Goal: Information Seeking & Learning: Find specific fact

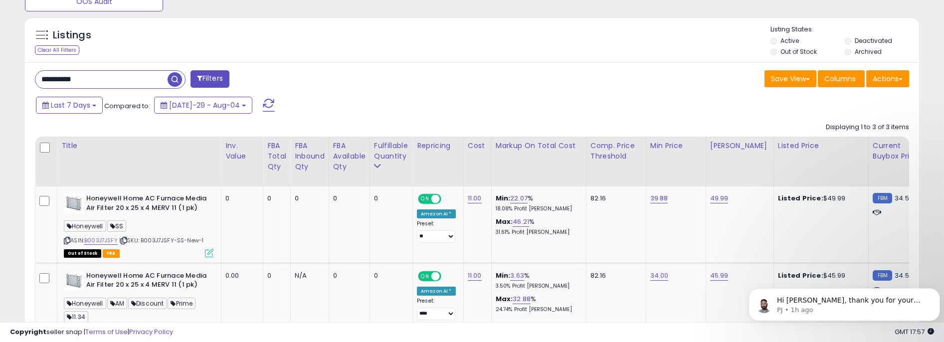
scroll to position [515, 0]
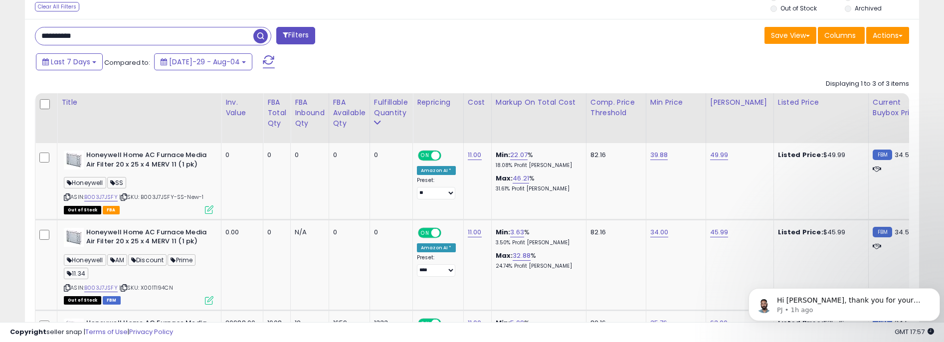
drag, startPoint x: 109, startPoint y: 37, endPoint x: 45, endPoint y: 34, distance: 63.9
click at [45, 34] on input "**********" at bounding box center [144, 35] width 218 height 17
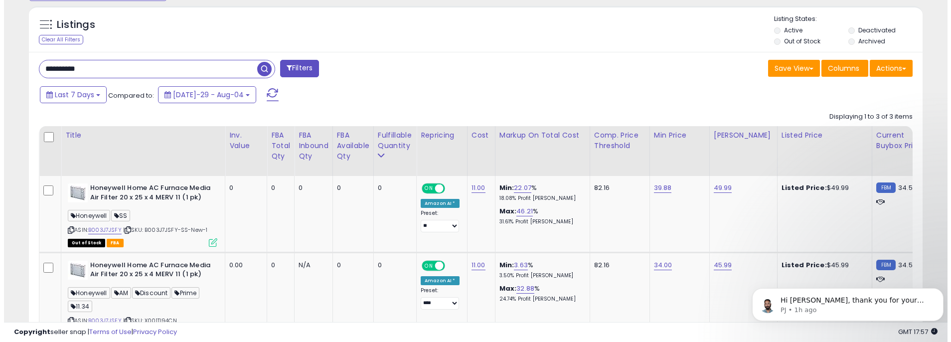
scroll to position [466, 0]
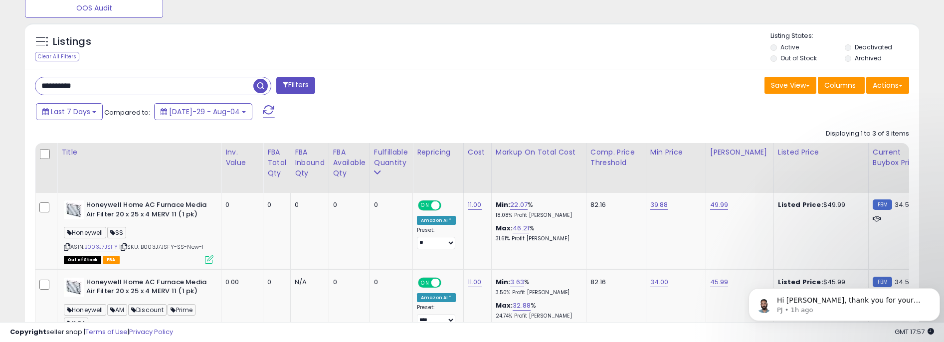
type input "*"
click at [324, 46] on div "Listings" at bounding box center [472, 48] width 894 height 34
click at [257, 81] on span "button" at bounding box center [260, 86] width 14 height 14
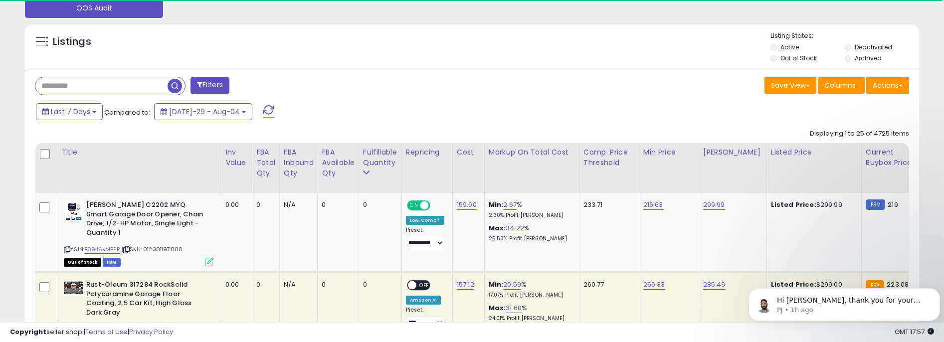
scroll to position [498250, 497936]
click at [105, 89] on input "text" at bounding box center [101, 85] width 132 height 17
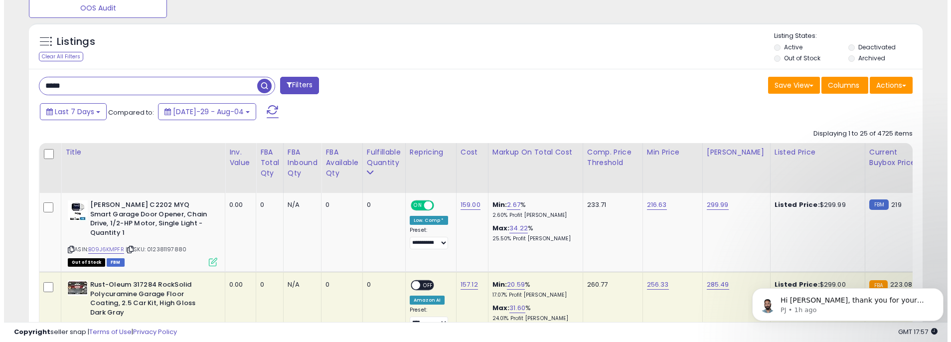
scroll to position [204, 518]
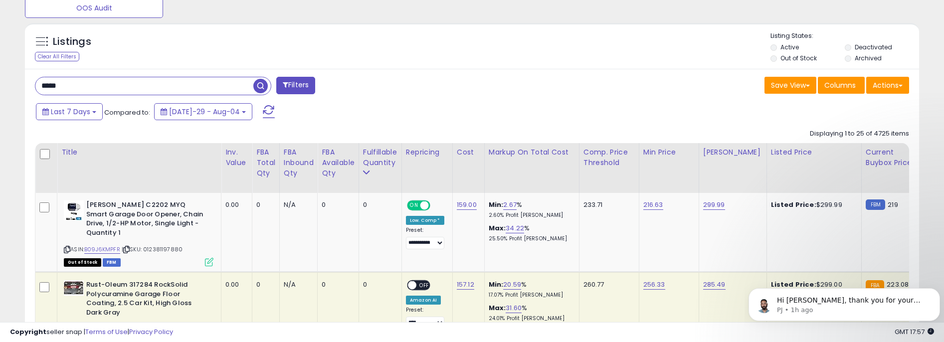
type input "*****"
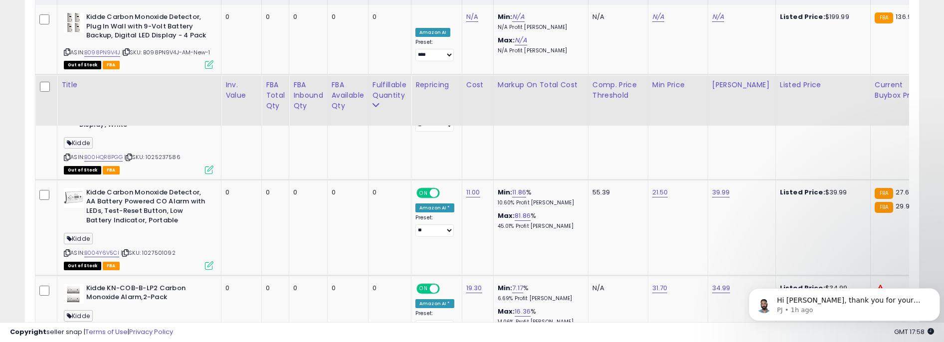
scroll to position [565, 0]
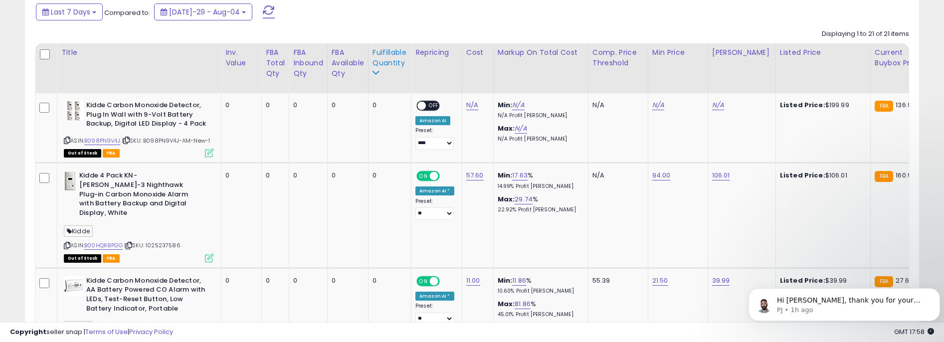
click at [386, 55] on div "Fulfillable Quantity" at bounding box center [389, 57] width 34 height 21
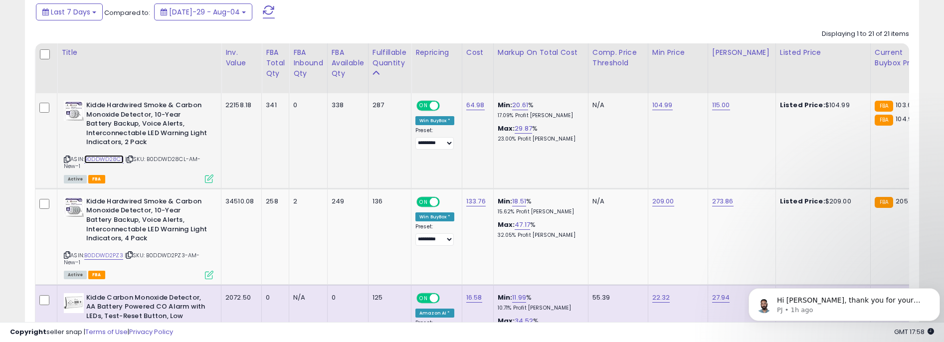
click at [101, 158] on link "B0DDWD28CL" at bounding box center [103, 159] width 39 height 8
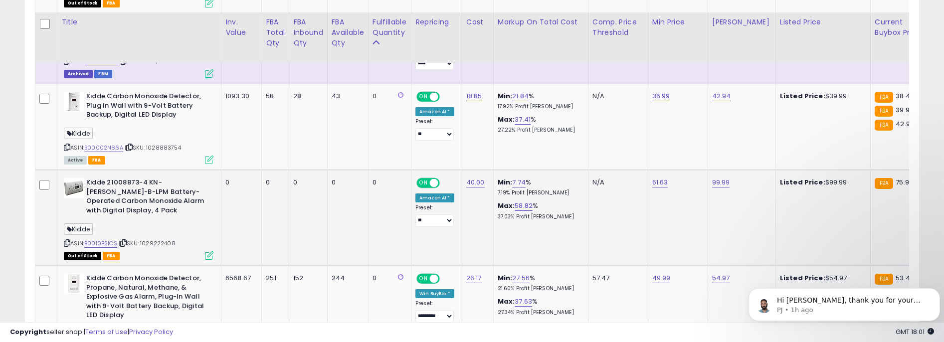
scroll to position [1014, 0]
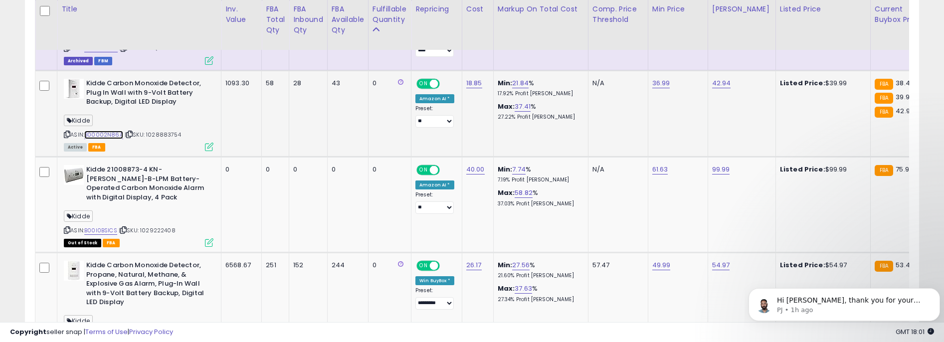
click at [105, 136] on link "B00002N86A" at bounding box center [103, 135] width 39 height 8
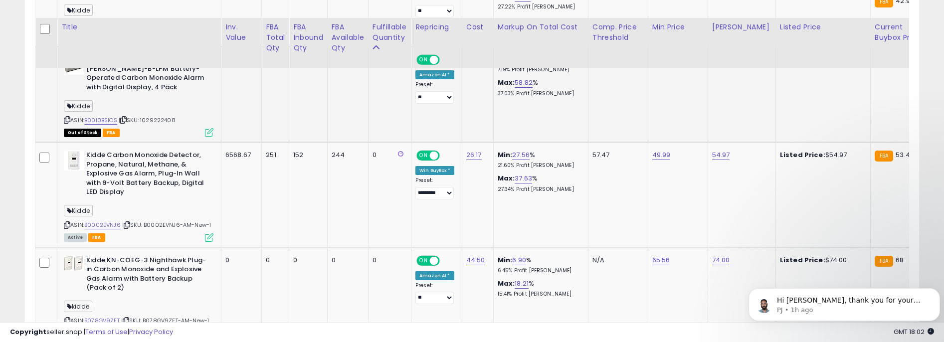
scroll to position [1163, 0]
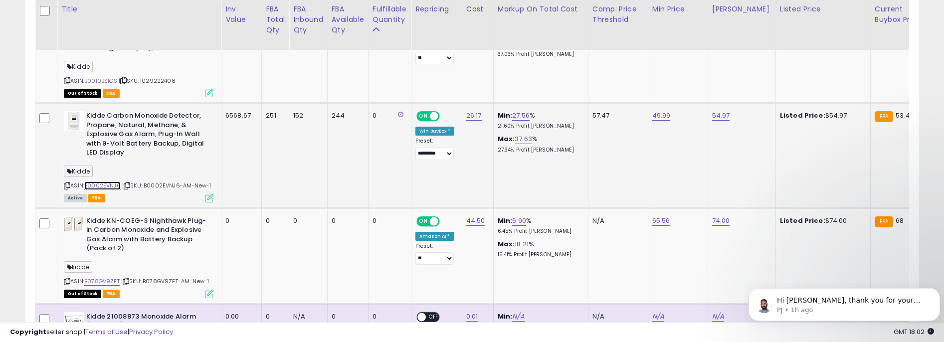
click at [101, 185] on link "B0002EVNJ6" at bounding box center [102, 185] width 36 height 8
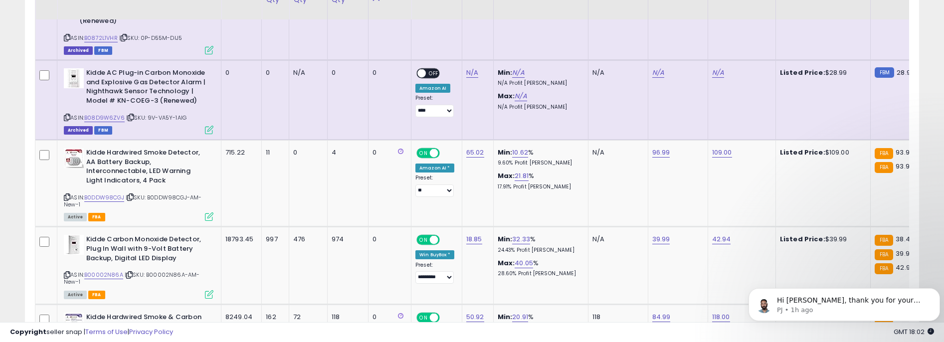
scroll to position [1712, 0]
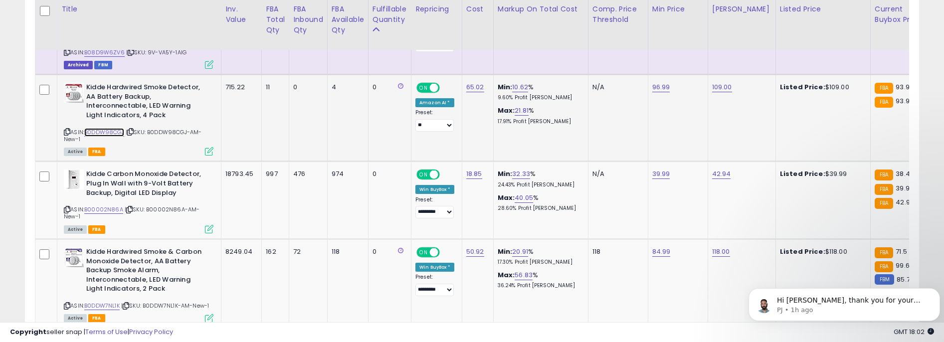
click at [109, 128] on link "B0DDW98CGJ" at bounding box center [104, 132] width 40 height 8
click at [100, 205] on link "B00002N86A" at bounding box center [103, 209] width 39 height 8
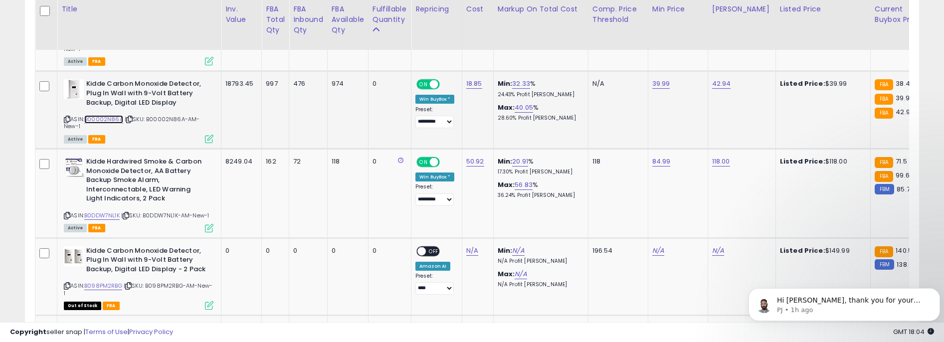
scroll to position [1811, 0]
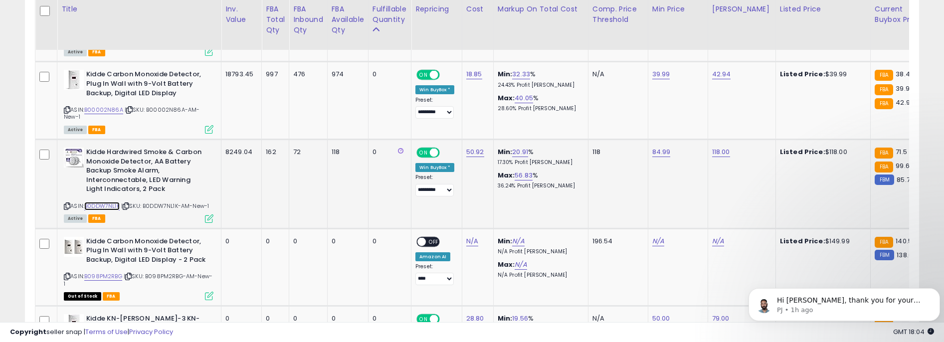
click at [100, 202] on link "B0DDW7NL1K" at bounding box center [101, 206] width 35 height 8
click at [104, 202] on link "B0DDW7NL1K" at bounding box center [101, 206] width 35 height 8
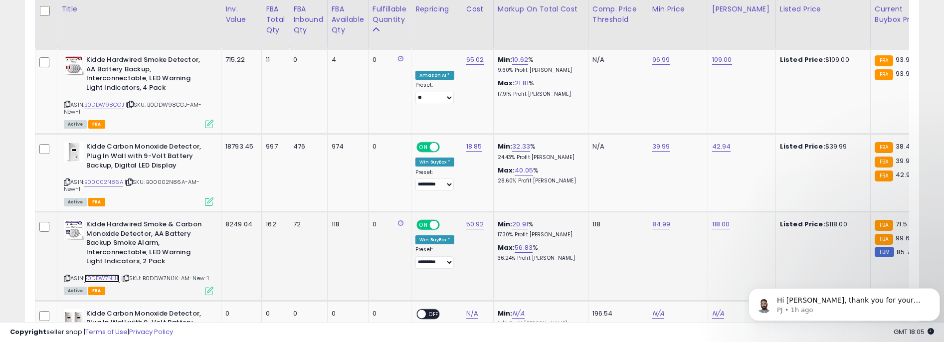
scroll to position [1712, 0]
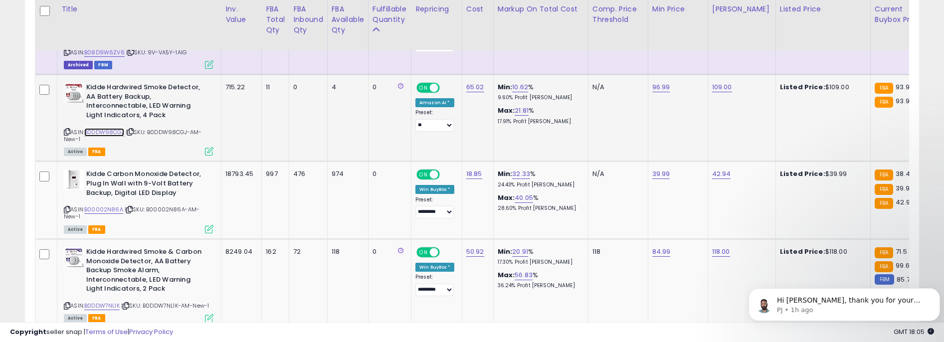
click at [106, 128] on link "B0DDW98CGJ" at bounding box center [104, 132] width 40 height 8
